Goal: Find specific page/section: Find specific page/section

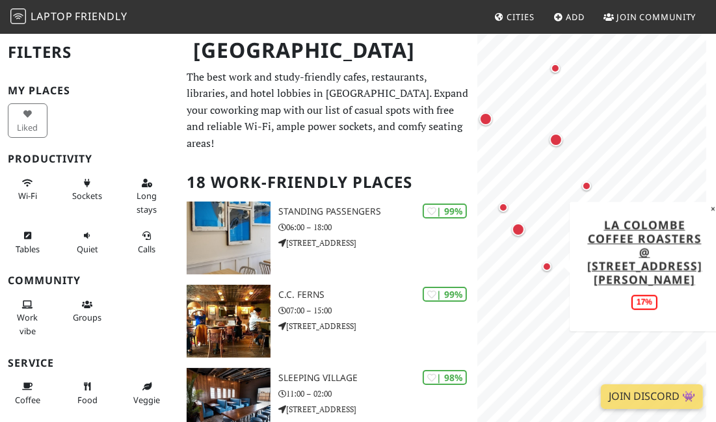
click at [336, 264] on div "Map marker" at bounding box center [547, 266] width 9 height 9
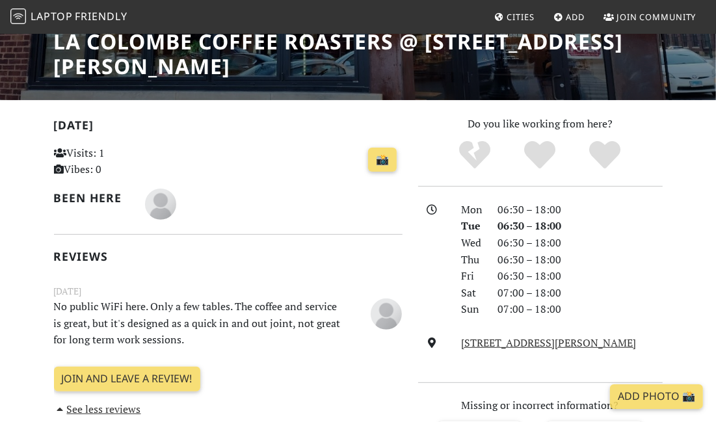
scroll to position [220, 0]
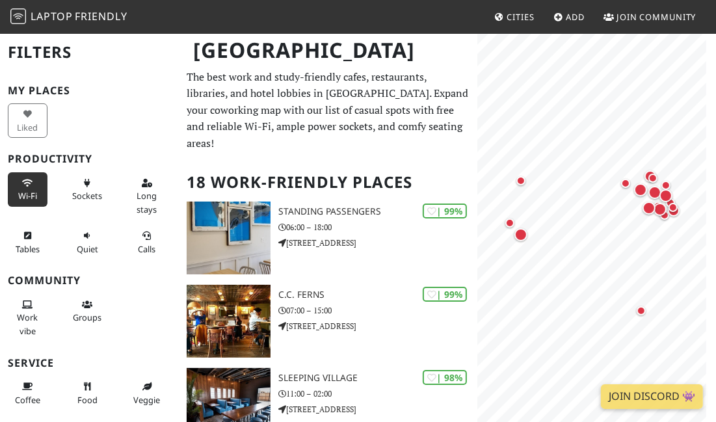
click at [28, 183] on icon at bounding box center [27, 184] width 10 height 8
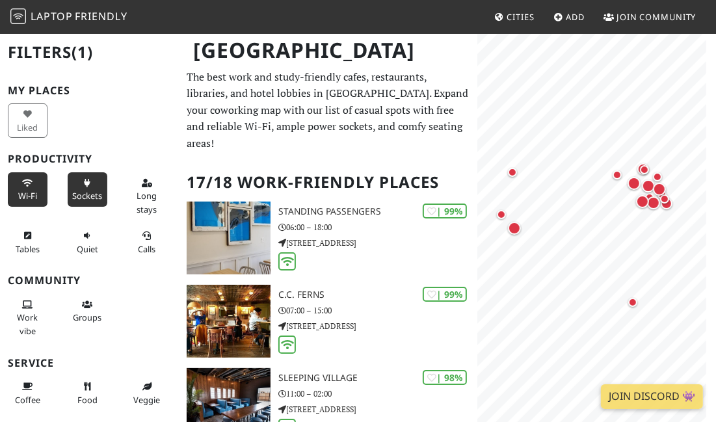
click at [87, 191] on span "Sockets" at bounding box center [87, 196] width 30 height 12
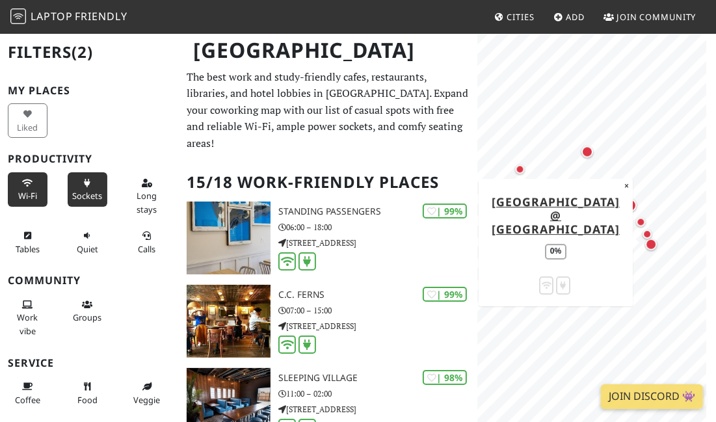
drag, startPoint x: 679, startPoint y: 242, endPoint x: 649, endPoint y: 232, distance: 31.7
click at [649, 232] on div "Map marker" at bounding box center [647, 234] width 9 height 9
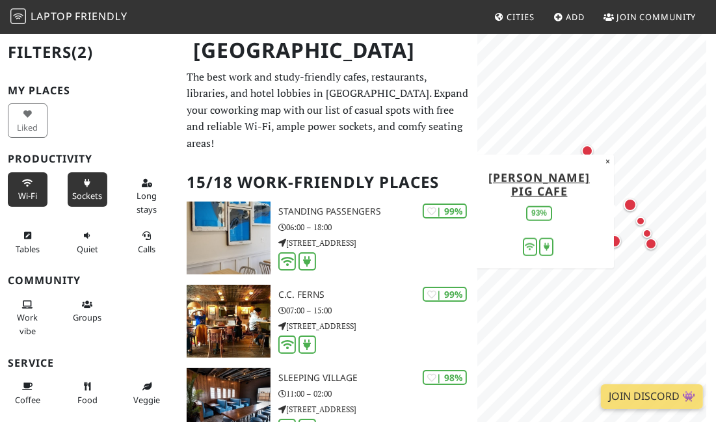
click at [642, 223] on div "Map marker" at bounding box center [637, 211] width 26 height 26
